Goal: Task Accomplishment & Management: Manage account settings

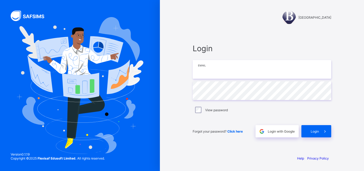
click at [246, 67] on input "email" at bounding box center [262, 69] width 139 height 19
type input "**********"
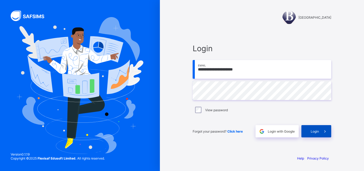
click at [307, 130] on div "Login" at bounding box center [316, 131] width 30 height 12
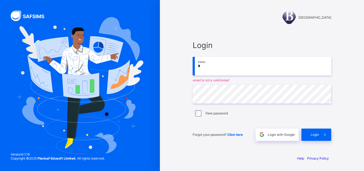
type input "**********"
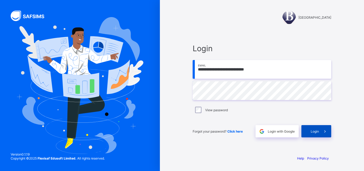
click at [312, 126] on div "Login" at bounding box center [316, 131] width 30 height 12
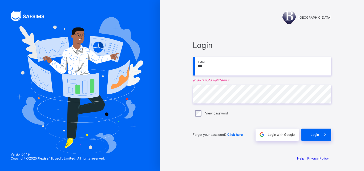
type input "**********"
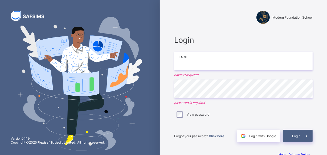
type input "**********"
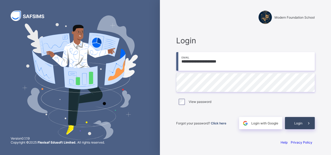
click at [292, 126] on div "Login" at bounding box center [300, 123] width 30 height 12
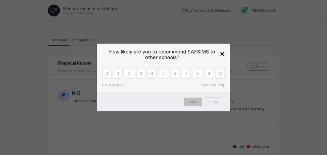
click at [224, 54] on div "×" at bounding box center [222, 53] width 5 height 9
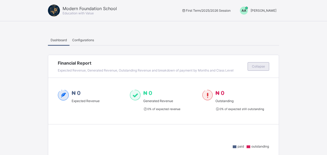
click at [259, 66] on span "Collapse" at bounding box center [258, 67] width 13 height 4
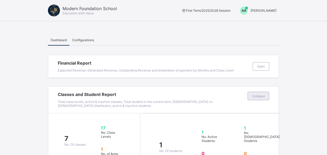
click at [260, 95] on span "Collapse" at bounding box center [258, 96] width 13 height 4
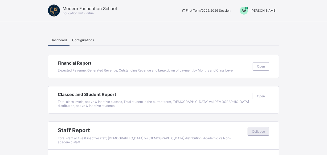
click at [265, 130] on span "Collapse" at bounding box center [258, 132] width 13 height 4
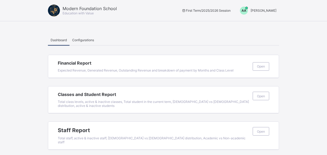
click at [242, 10] on span "AA" at bounding box center [244, 11] width 5 height 4
click at [252, 25] on span "Switch to Admin View" at bounding box center [256, 23] width 41 height 6
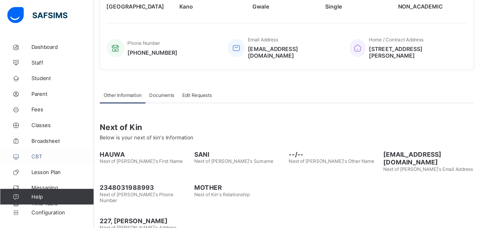
scroll to position [49, 0]
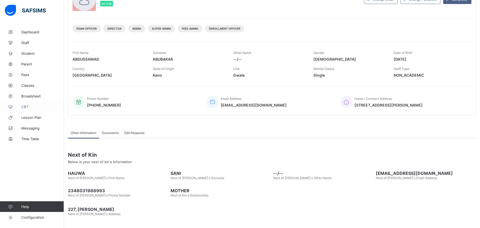
click at [73, 154] on span "Next of Kin" at bounding box center [272, 154] width 408 height 6
click at [34, 155] on span "Configuration" at bounding box center [42, 217] width 42 height 4
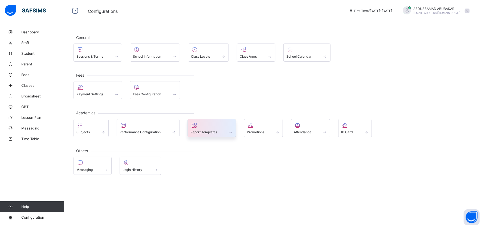
click at [220, 127] on div at bounding box center [212, 125] width 43 height 6
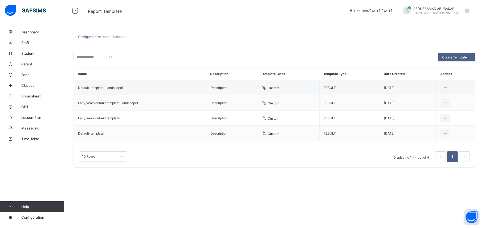
click at [125, 89] on td "Default-template (Landscape)" at bounding box center [140, 87] width 132 height 15
click at [119, 89] on td "Default-template (Landscape)" at bounding box center [140, 87] width 132 height 15
click at [223, 87] on td "Description" at bounding box center [231, 87] width 51 height 15
click at [277, 87] on td "Custom" at bounding box center [288, 87] width 63 height 15
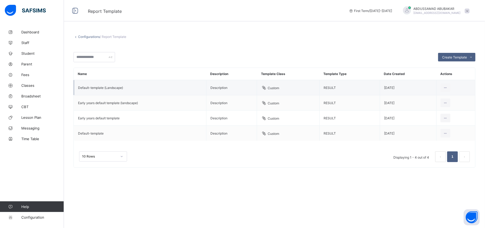
click at [277, 87] on td "Custom" at bounding box center [288, 87] width 63 height 15
click at [265, 87] on icon at bounding box center [264, 87] width 6 height 5
click at [327, 86] on icon at bounding box center [446, 88] width 5 height 4
click at [327, 99] on div "Edit Template" at bounding box center [433, 99] width 29 height 5
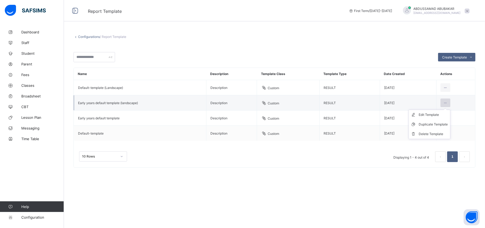
click at [327, 104] on icon at bounding box center [446, 103] width 5 height 4
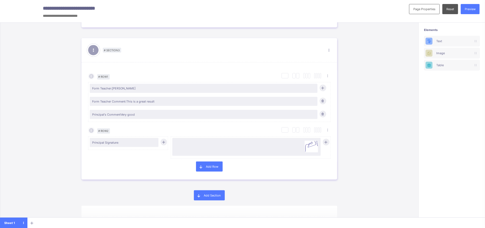
scroll to position [485, 0]
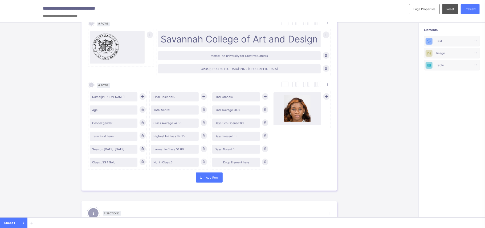
click at [26, 116] on div "# Section 1 Section Properties Duplicate Section Delete Section Select Column L…" at bounding box center [209, 125] width 419 height 205
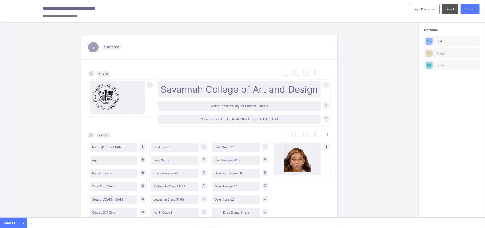
scroll to position [0, 0]
